Goal: Check status

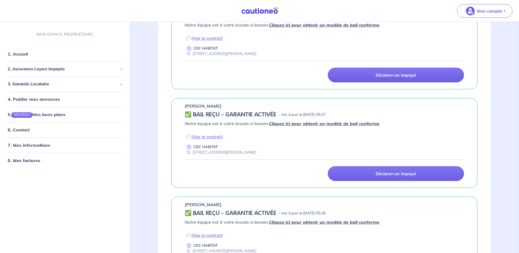
scroll to position [219, 0]
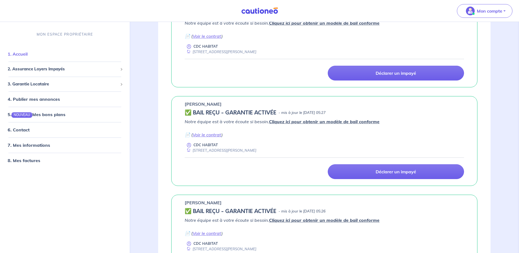
click at [15, 53] on link "1. Accueil" at bounding box center [18, 53] width 20 height 5
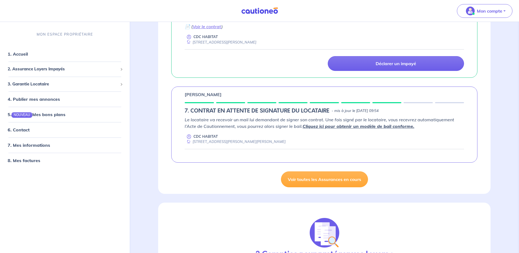
scroll to position [438, 0]
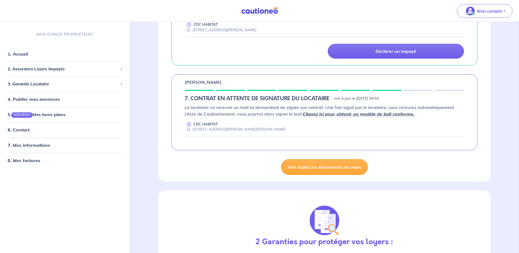
click at [311, 97] on h5 "7. CONTRAT EN ATTENTE DE SIGNATURE DU LOCATAIRE" at bounding box center [257, 98] width 145 height 7
click at [222, 82] on p "[PERSON_NAME]" at bounding box center [203, 82] width 37 height 7
click at [212, 126] on p "CDC HABITAT" at bounding box center [205, 124] width 24 height 5
click at [304, 174] on link "Voir toutes les Assurances en cours" at bounding box center [324, 167] width 87 height 16
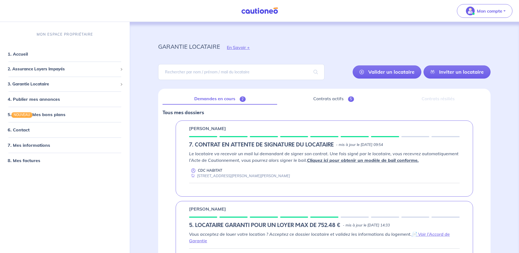
click at [222, 128] on p "[PERSON_NAME]" at bounding box center [207, 128] width 37 height 7
click at [205, 170] on p "CDC HABITAT" at bounding box center [210, 170] width 24 height 5
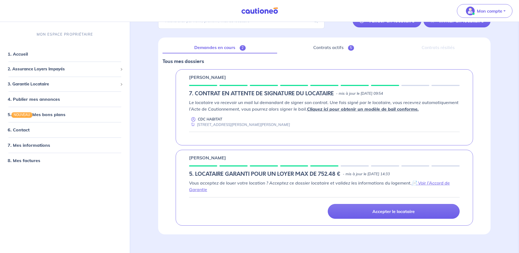
scroll to position [59, 0]
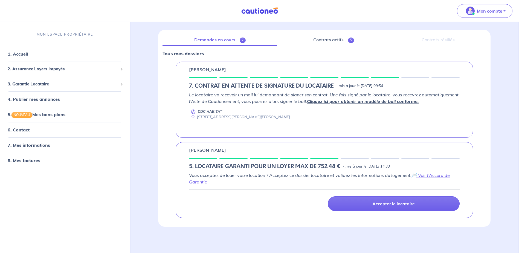
click at [222, 40] on link "Demandes en cours 2" at bounding box center [220, 39] width 115 height 11
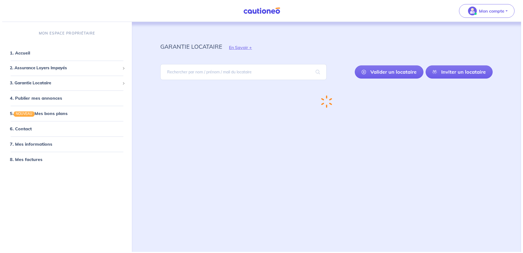
scroll to position [0, 0]
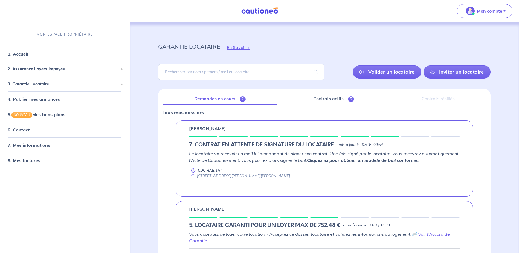
drag, startPoint x: 208, startPoint y: 129, endPoint x: 209, endPoint y: 138, distance: 8.8
click at [208, 130] on p "[PERSON_NAME]" at bounding box center [207, 128] width 37 height 7
drag, startPoint x: 209, startPoint y: 143, endPoint x: 205, endPoint y: 151, distance: 8.2
click at [208, 144] on h5 "7. CONTRAT EN ATTENTE DE SIGNATURE DU LOCATAIRE" at bounding box center [261, 144] width 145 height 7
click at [207, 143] on h5 "7. CONTRAT EN ATTENTE DE SIGNATURE DU LOCATAIRE" at bounding box center [261, 144] width 145 height 7
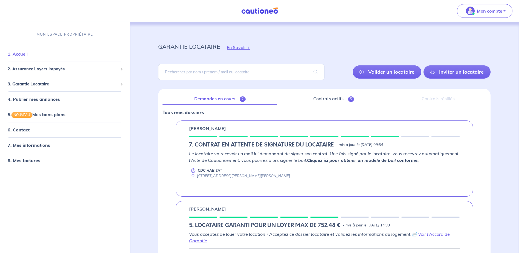
click at [8, 55] on link "1. Accueil" at bounding box center [18, 53] width 20 height 5
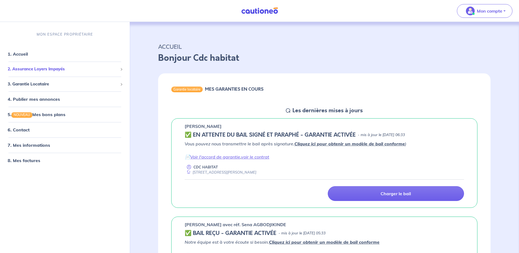
click at [7, 70] on div "2. Assurance Loyers Impayés" at bounding box center [64, 69] width 125 height 11
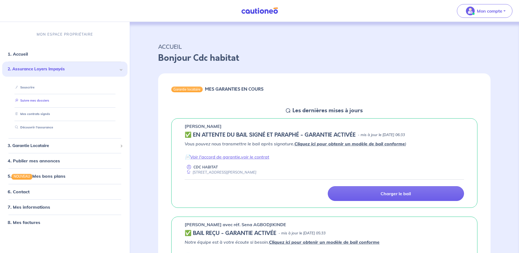
click at [45, 101] on link "Suivre mes dossiers" at bounding box center [31, 101] width 36 height 4
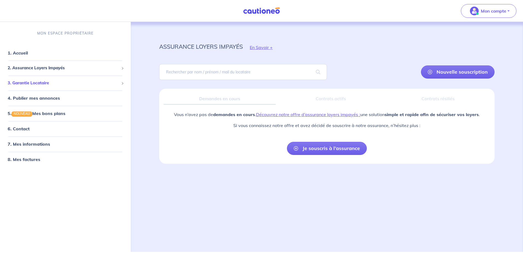
click at [8, 81] on span "3. Garantie Locataire" at bounding box center [63, 83] width 111 height 6
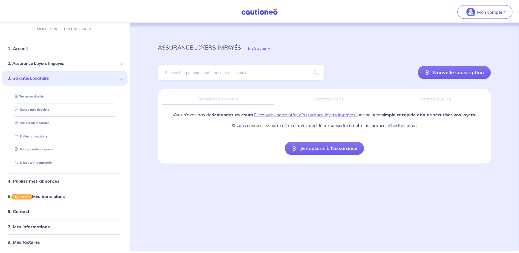
scroll to position [6, 0]
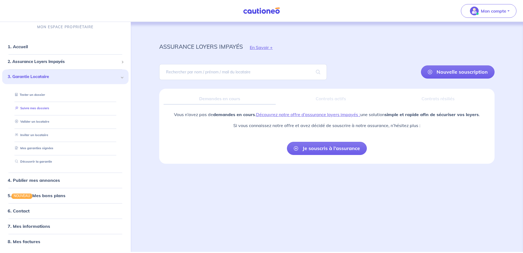
click at [42, 109] on link "Suivre mes dossiers" at bounding box center [31, 108] width 36 height 4
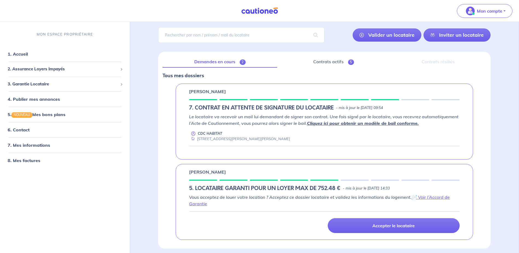
scroll to position [27, 0]
